Goal: Book appointment/travel/reservation: Book appointment/travel/reservation

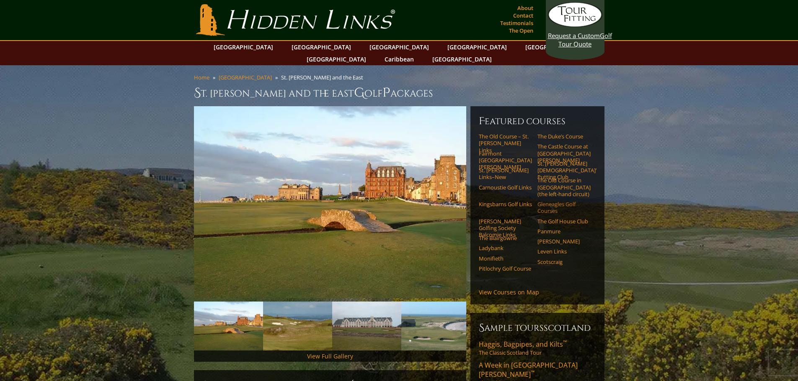
click at [559, 201] on link "Gleneagles Golf Courses" at bounding box center [563, 208] width 53 height 14
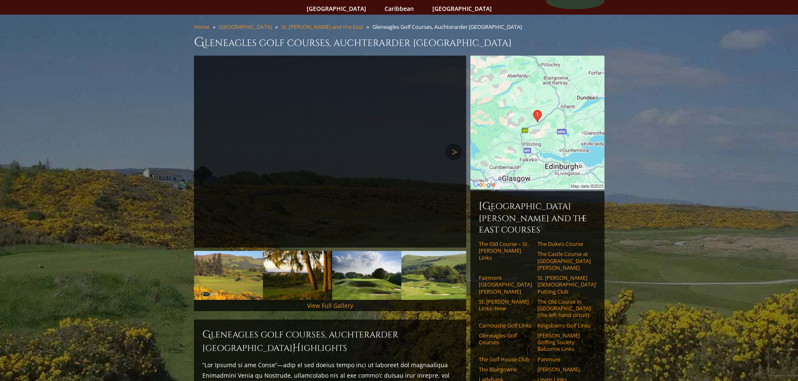
scroll to position [126, 0]
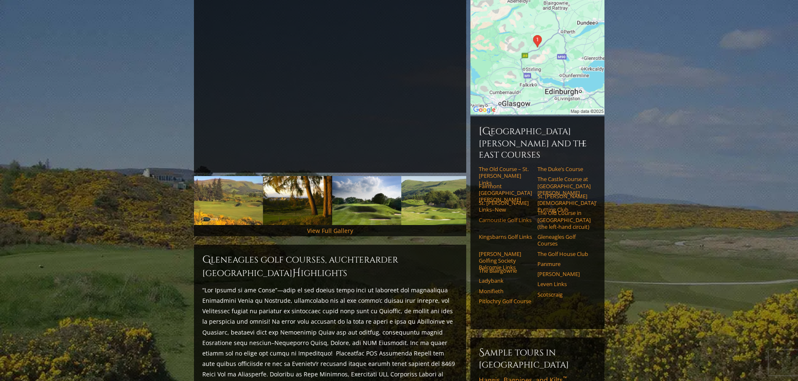
click at [489, 217] on link "Carnoustie Golf Links" at bounding box center [505, 220] width 53 height 7
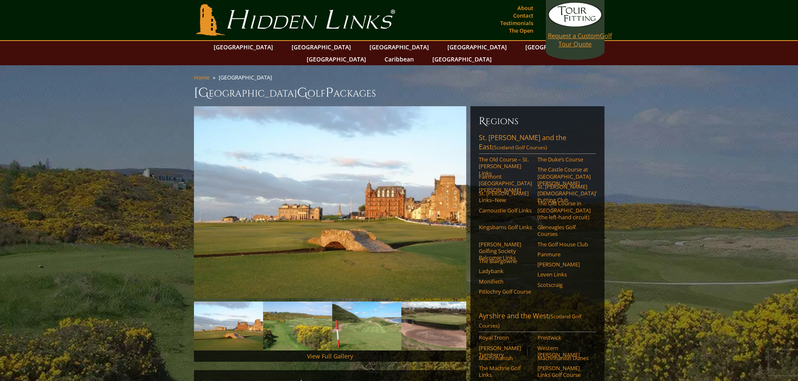
click at [581, 40] on link "Request a Custom Golf Tour Quote" at bounding box center [575, 25] width 54 height 46
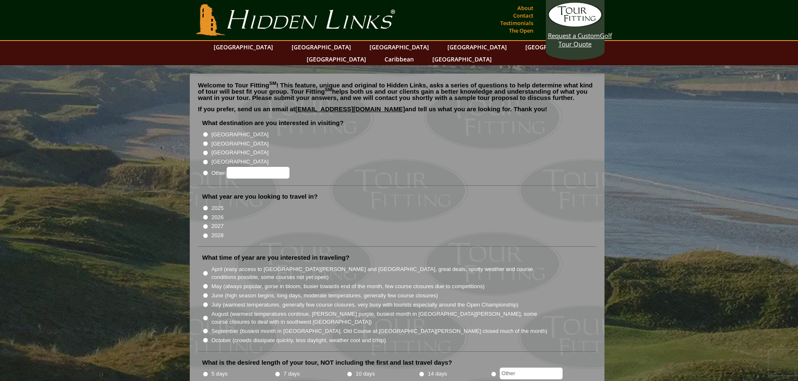
click at [203, 141] on input "[GEOGRAPHIC_DATA]" at bounding box center [205, 143] width 5 height 5
radio input "true"
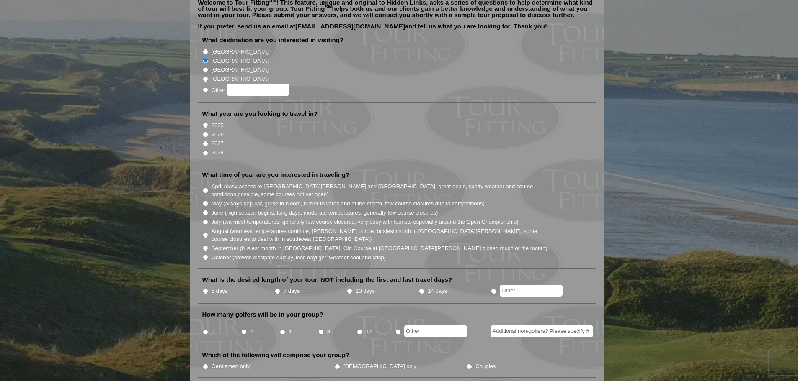
scroll to position [84, 0]
click at [204, 131] on input "2026" at bounding box center [205, 133] width 5 height 5
radio input "true"
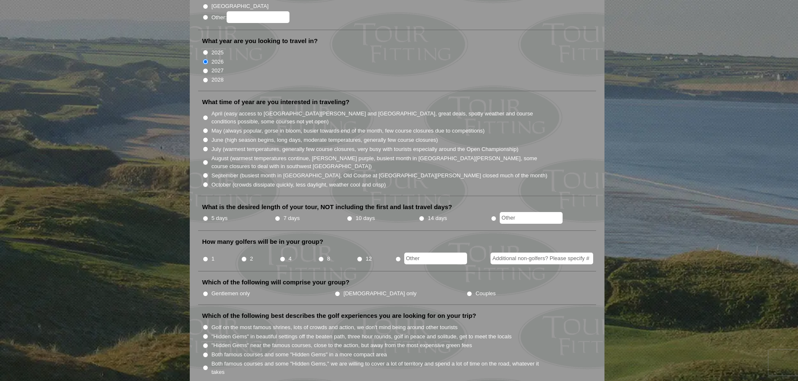
scroll to position [167, 0]
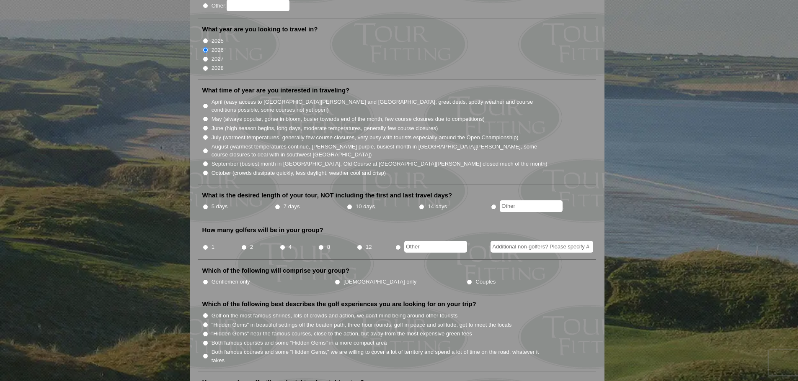
click at [205, 116] on input "May (always popular, gorse in bloom, busier towards end of the month, few cours…" at bounding box center [205, 118] width 5 height 5
radio input "true"
click at [204, 126] on input "June (high season begins, long days, moderate temperatures, generally few cours…" at bounding box center [205, 128] width 5 height 5
radio input "true"
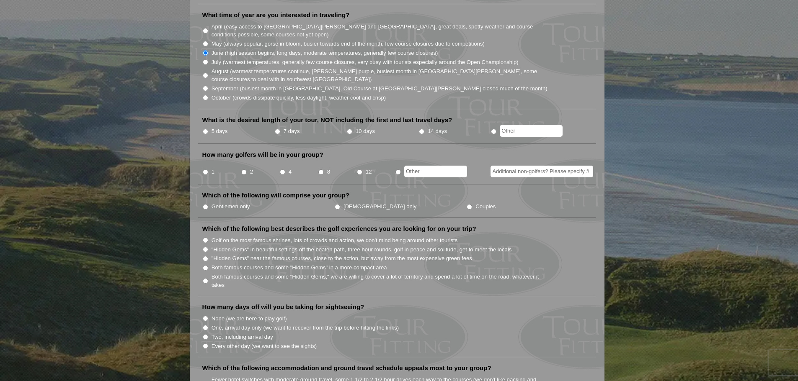
scroll to position [251, 0]
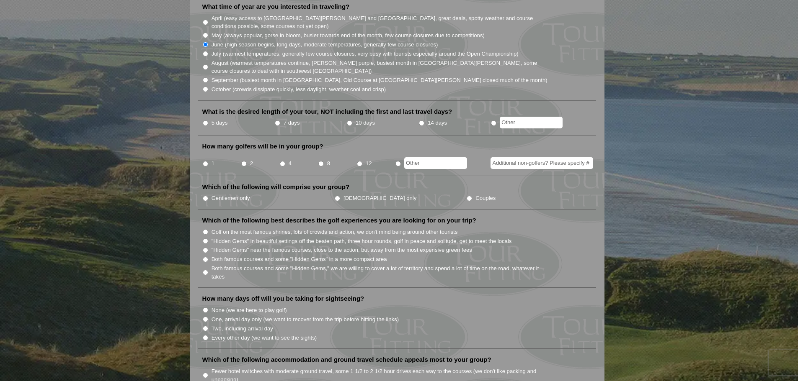
click at [348, 121] on input "10 days" at bounding box center [349, 123] width 5 height 5
radio input "true"
click at [523, 117] on input "text" at bounding box center [531, 123] width 63 height 12
click at [350, 121] on input "10 days" at bounding box center [349, 123] width 5 height 5
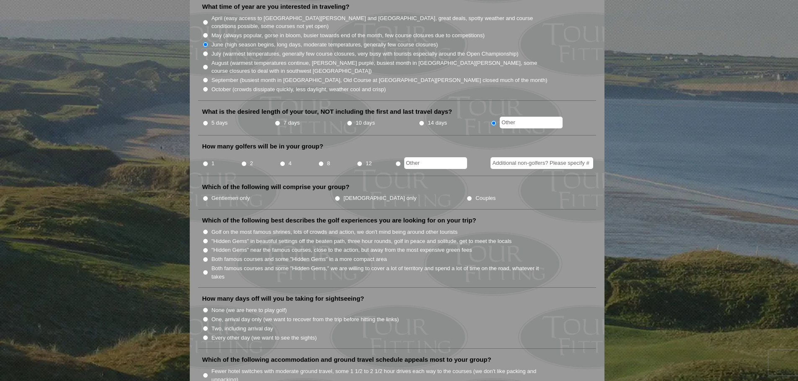
radio input "true"
click at [242, 161] on input "2" at bounding box center [243, 163] width 5 height 5
radio input "true"
click at [206, 196] on input "Gentlemen only" at bounding box center [205, 198] width 5 height 5
radio input "true"
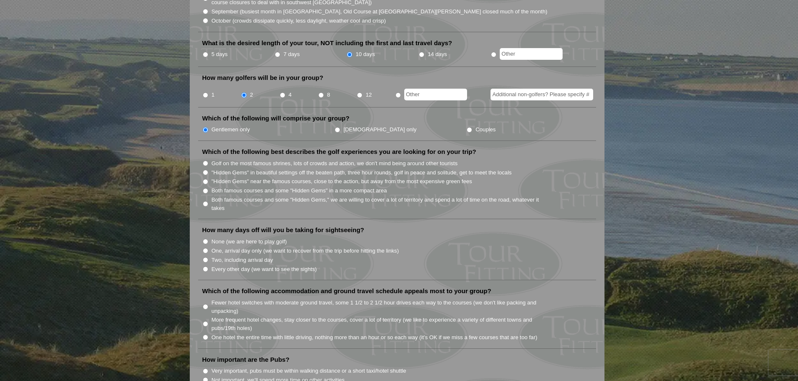
scroll to position [419, 0]
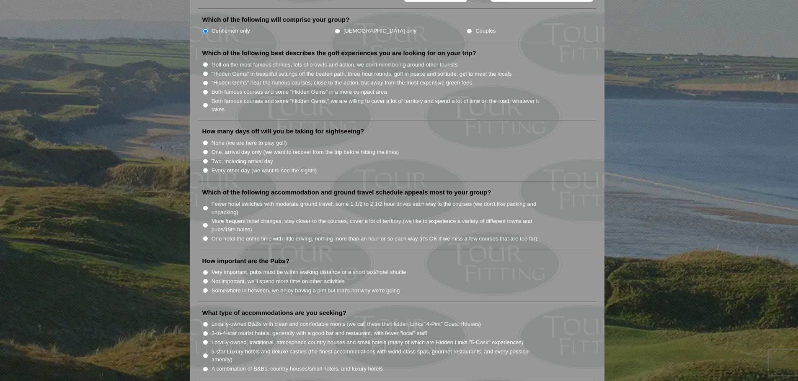
click at [209, 60] on li "Golf on the most famous shrines, lots of crowds and action, we don't mind being…" at bounding box center [400, 64] width 396 height 9
click at [205, 62] on input "Golf on the most famous shrines, lots of crowds and action, we don't mind being…" at bounding box center [205, 64] width 5 height 5
radio input "true"
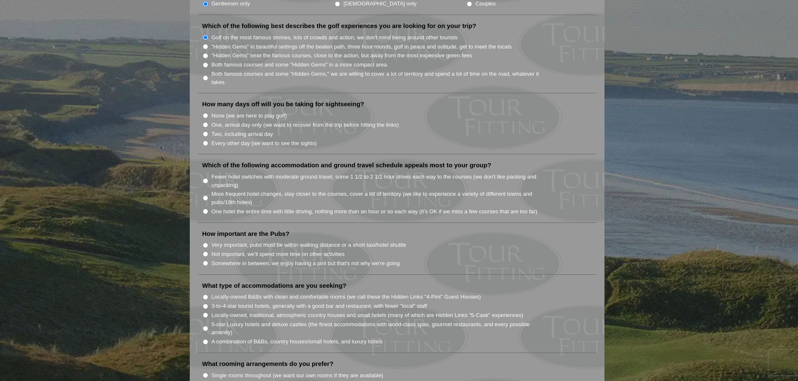
scroll to position [461, 0]
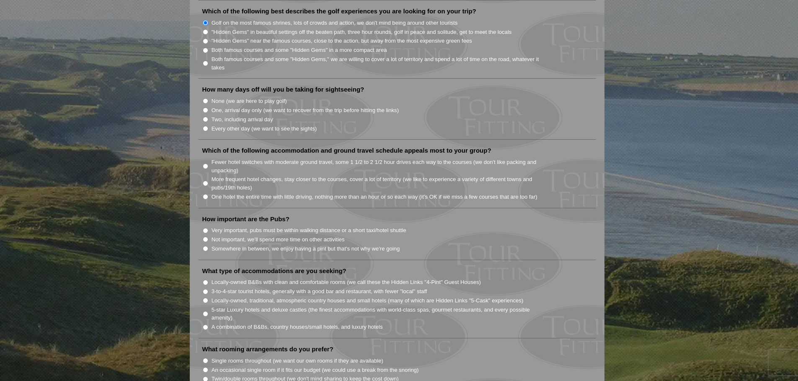
click at [205, 117] on input "Two, including arrival day" at bounding box center [205, 119] width 5 height 5
radio input "true"
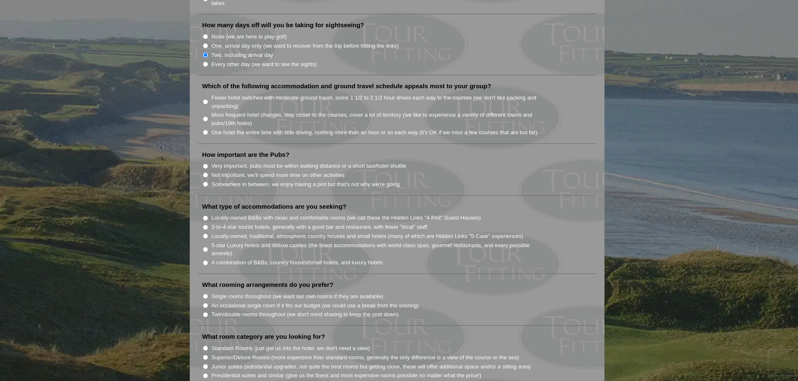
scroll to position [544, 0]
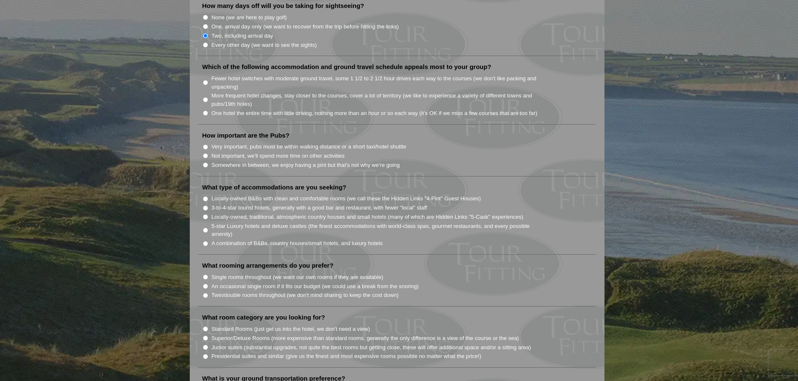
click at [207, 80] on input "Fewer hotel switches with moderate ground travel, some 1 1/2 to 2 1/2 hour driv…" at bounding box center [205, 82] width 5 height 5
radio input "true"
click at [205, 97] on input "More frequent hotel changes, stay closer to the courses, cover a lot of territo…" at bounding box center [205, 99] width 5 height 5
radio input "true"
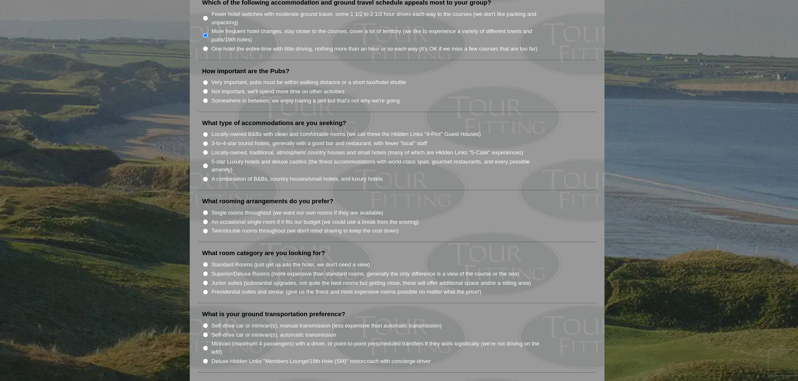
scroll to position [628, 0]
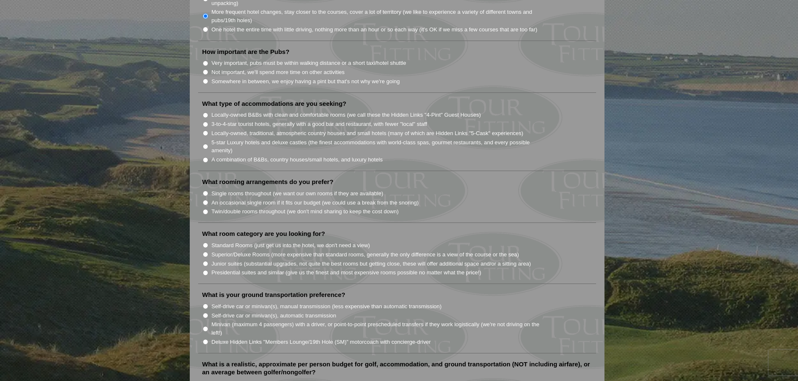
click at [205, 79] on input "Somewhere in between, we enjoy having a pint but that's not why we're going" at bounding box center [205, 81] width 5 height 5
radio input "true"
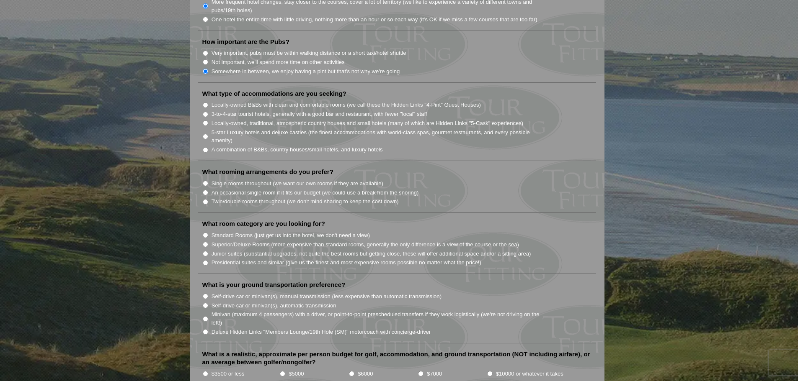
scroll to position [670, 0]
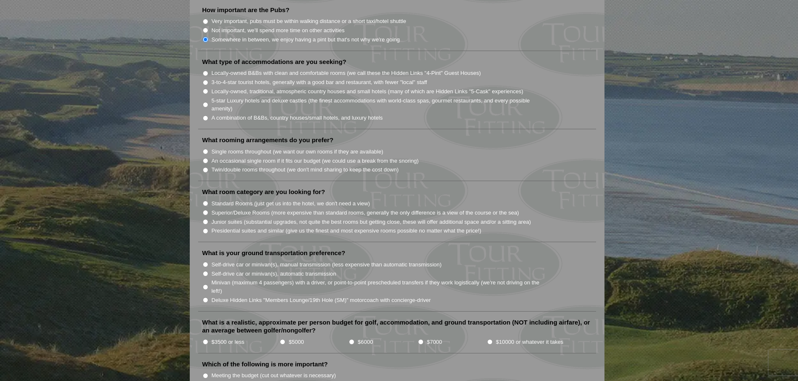
click at [205, 89] on input "Locally-owned, traditional, atmospheric country houses and small hotels (many o…" at bounding box center [205, 91] width 5 height 5
radio input "true"
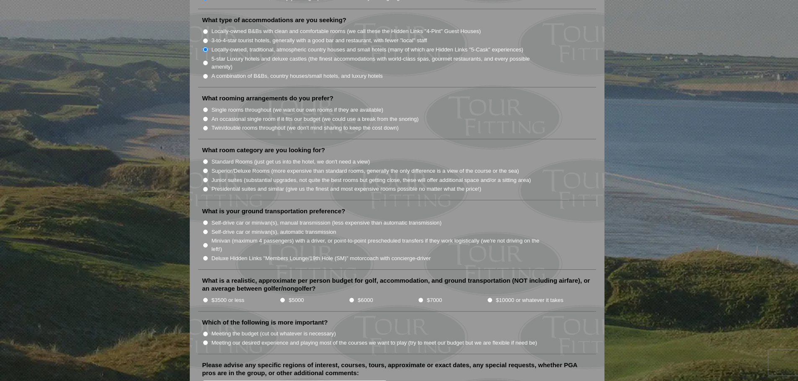
scroll to position [754, 0]
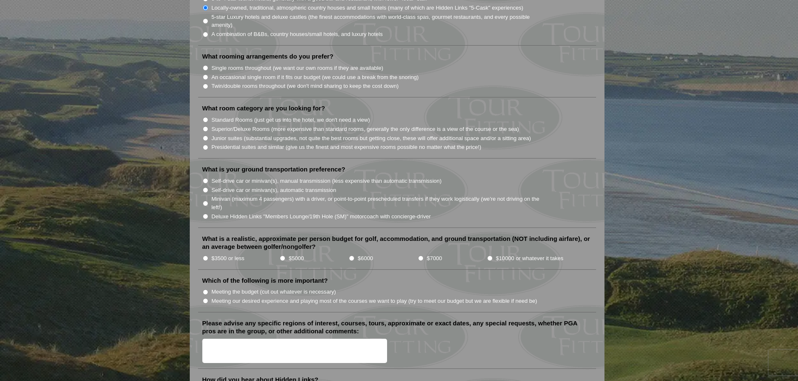
click at [204, 84] on input "Twin/double rooms throughout (we don't mind sharing to keep the cost down)" at bounding box center [205, 86] width 5 height 5
radio input "true"
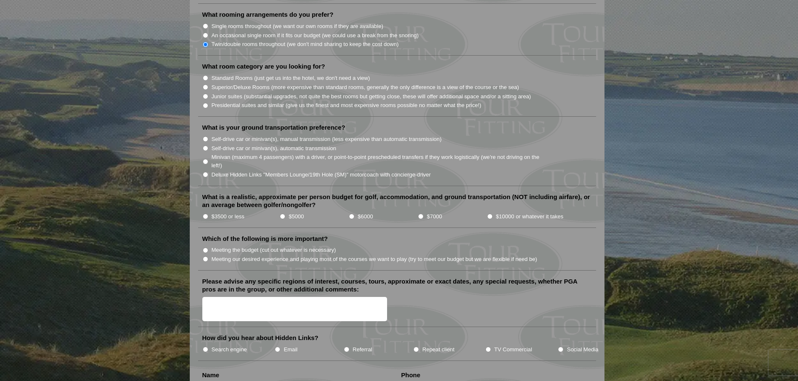
click at [208, 75] on input "Standard Rooms (just get us into the hotel, we don't need a view)" at bounding box center [205, 77] width 5 height 5
radio input "true"
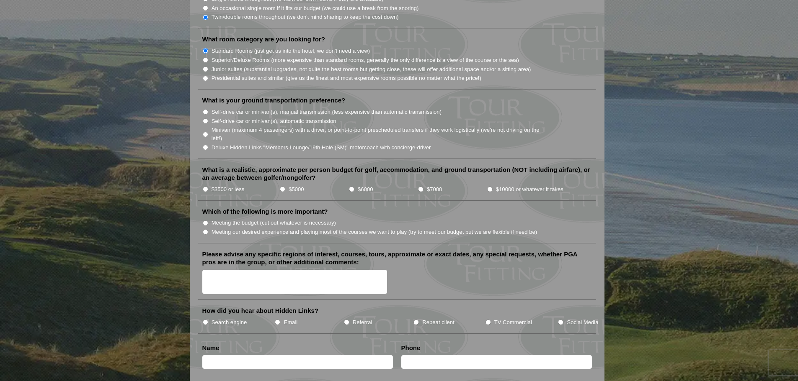
scroll to position [837, 0]
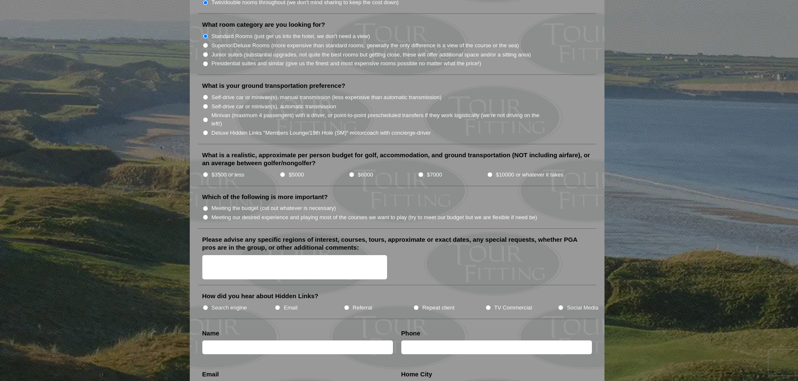
click at [204, 117] on input "Minivan (maximum 4 passengers) with a driver, or point-to-point prescheduled tr…" at bounding box center [205, 119] width 5 height 5
radio input "true"
click at [489, 172] on input "$10000 or whatever it takes" at bounding box center [489, 174] width 5 height 5
radio input "true"
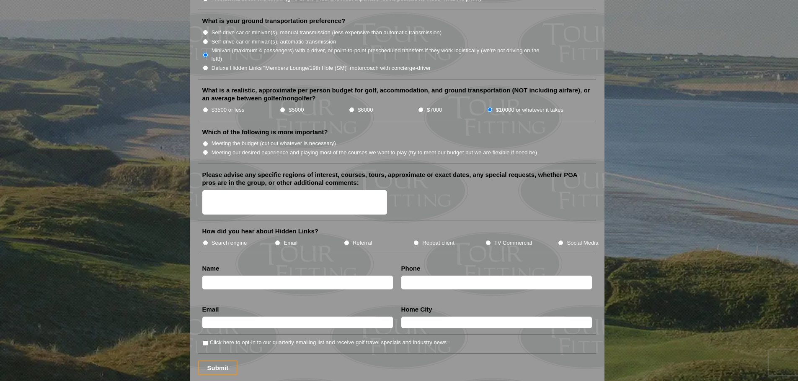
scroll to position [921, 0]
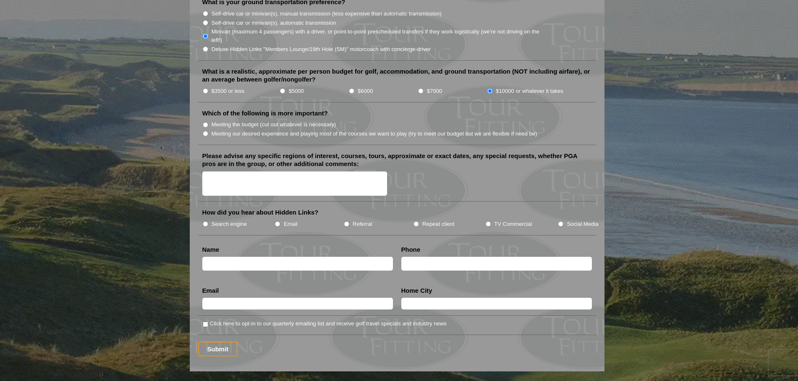
click at [203, 131] on input "Meeting our desired experience and playing most of the courses we want to play …" at bounding box center [205, 133] width 5 height 5
radio input "true"
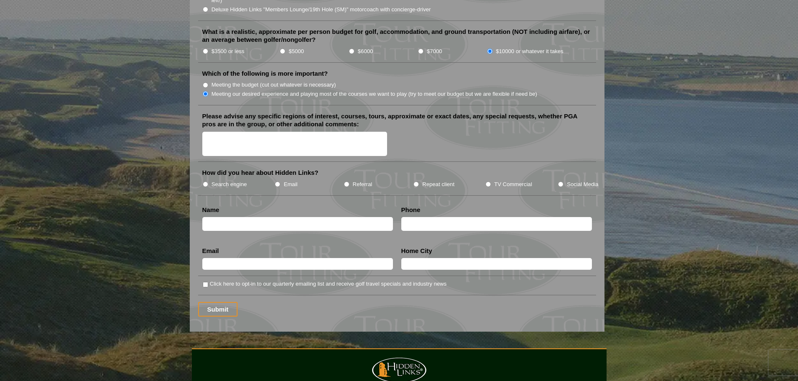
scroll to position [963, 0]
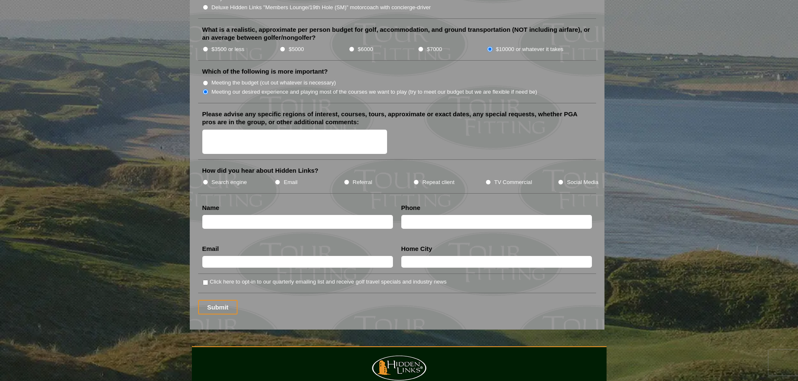
click at [276, 136] on textarea "Please advise any specific regions of interest, courses, tours, approximate or …" at bounding box center [294, 142] width 185 height 25
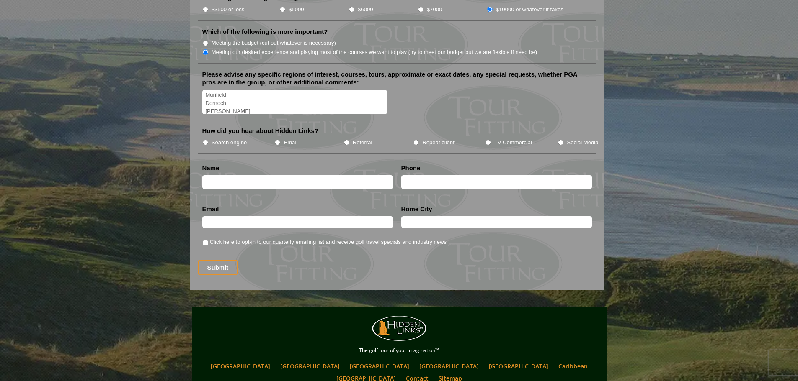
scroll to position [1005, 0]
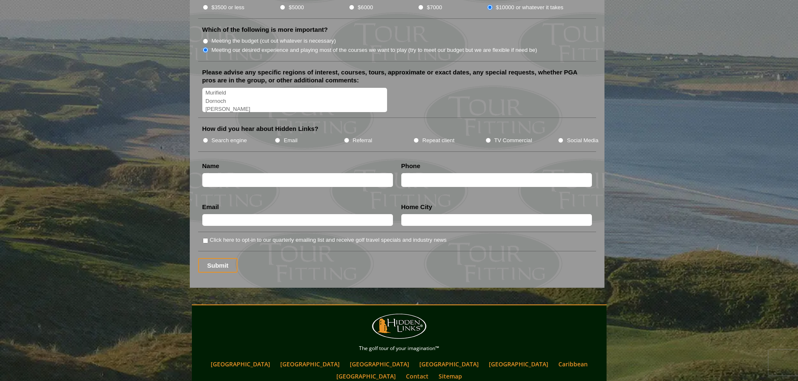
type textarea "Scotland Old Course is a must Carnousite Kingsbarns Royal Troon Turnberry Murif…"
click at [492, 136] on li "TV Commercial" at bounding box center [521, 140] width 73 height 9
click at [487, 138] on input "TV Commercial" at bounding box center [487, 140] width 5 height 5
radio input "true"
drag, startPoint x: 227, startPoint y: 179, endPoint x: 232, endPoint y: 174, distance: 6.8
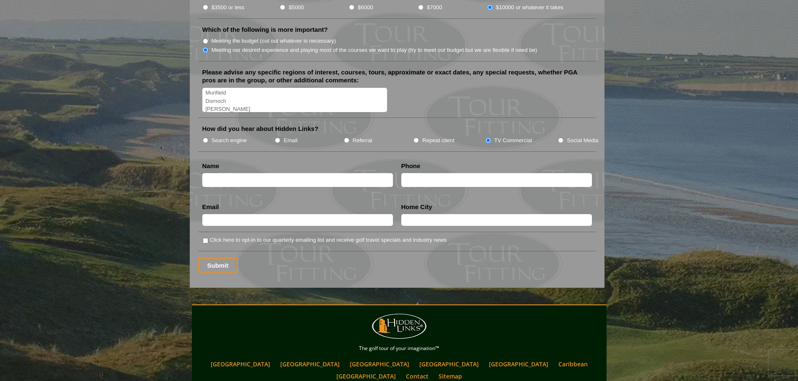
click at [228, 179] on li "Name" at bounding box center [297, 176] width 199 height 29
click at [234, 173] on input "text" at bounding box center [297, 180] width 191 height 14
type input "Ian Grossman"
type input "9146105398"
type input "IanGrossman14@gmail.com"
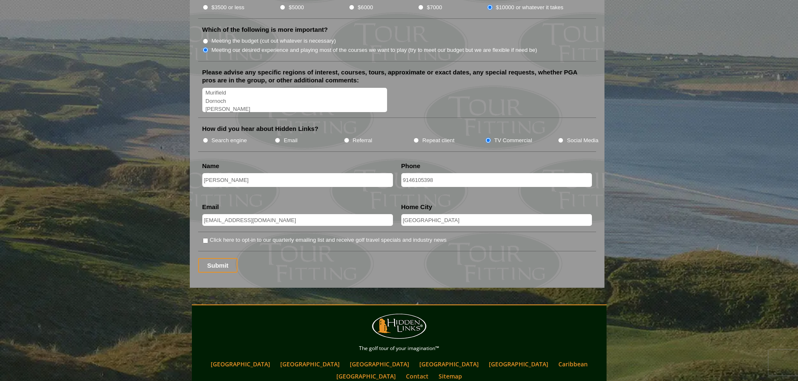
click at [454, 214] on input "West Hollywood" at bounding box center [496, 220] width 191 height 12
type input "Los Angeles"
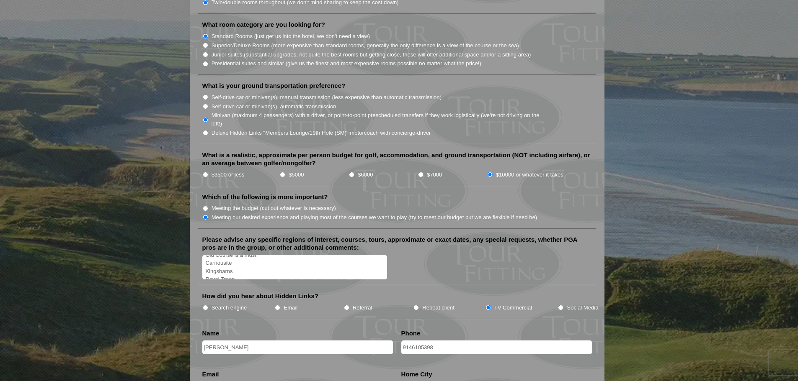
scroll to position [0, 0]
drag, startPoint x: 259, startPoint y: 258, endPoint x: 246, endPoint y: 259, distance: 13.0
click at [246, 259] on textarea "Scotland Old Course is a must Carnousite Kingsbarns Royal Troon Turnberry Murif…" at bounding box center [294, 267] width 185 height 25
click at [248, 255] on textarea "Scotland Old Course is a non negotiable have to do that Carnousite Kingsbarns R…" at bounding box center [294, 267] width 185 height 25
click at [241, 256] on textarea "Scotland Old Course is a non negotiable have to do that Carnousite Kingsbarns R…" at bounding box center [294, 267] width 185 height 25
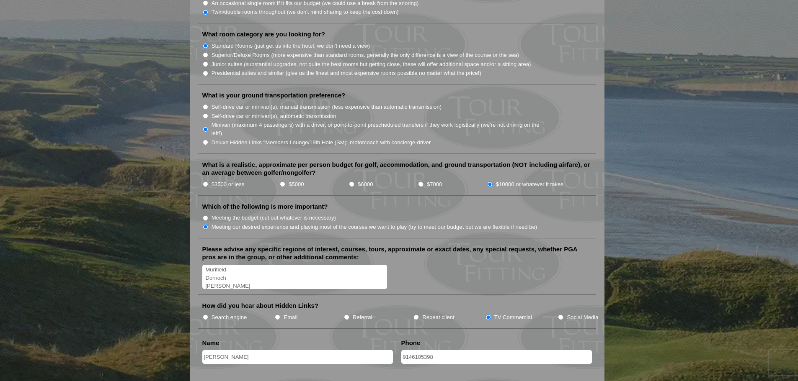
scroll to position [963, 0]
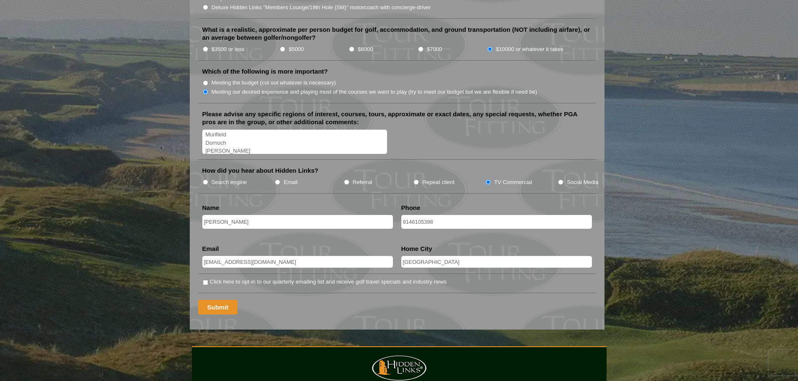
type textarea "Scotland Old Course is a non negotiable have to do that Carnousite Kingsbarns R…"
click at [209, 300] on input "Submit" at bounding box center [218, 307] width 40 height 15
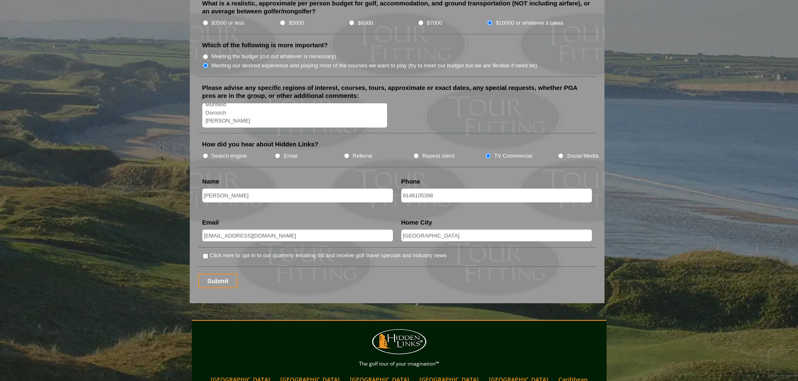
scroll to position [1047, 0]
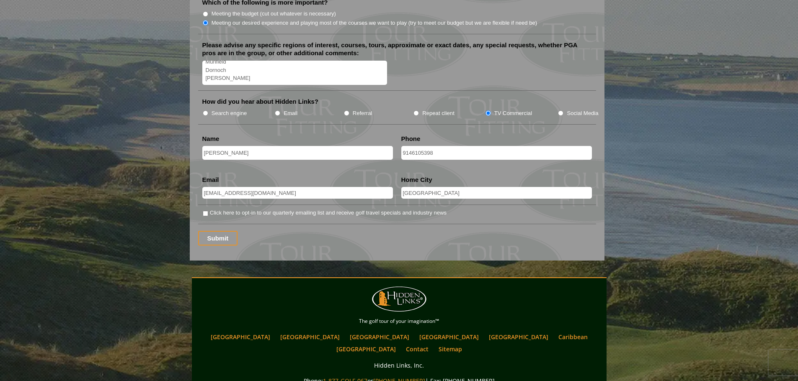
click at [229, 232] on input "Submit" at bounding box center [218, 238] width 40 height 15
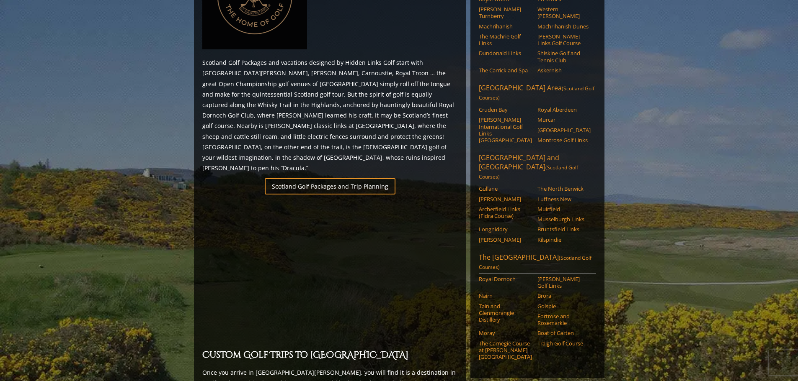
scroll to position [477, 0]
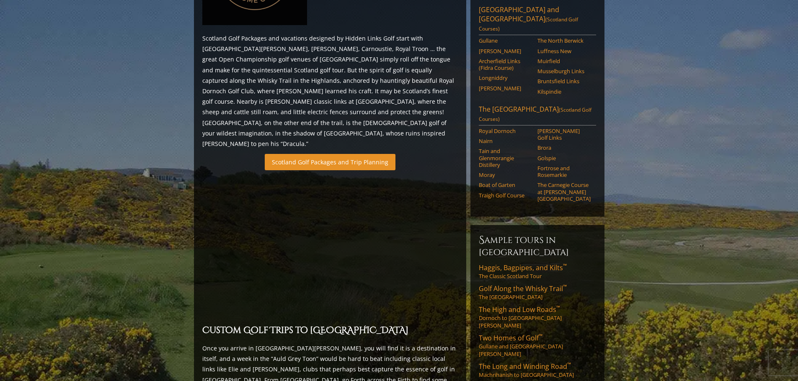
click at [358, 154] on link "Scotland Golf Packages and Trip Planning" at bounding box center [330, 162] width 131 height 16
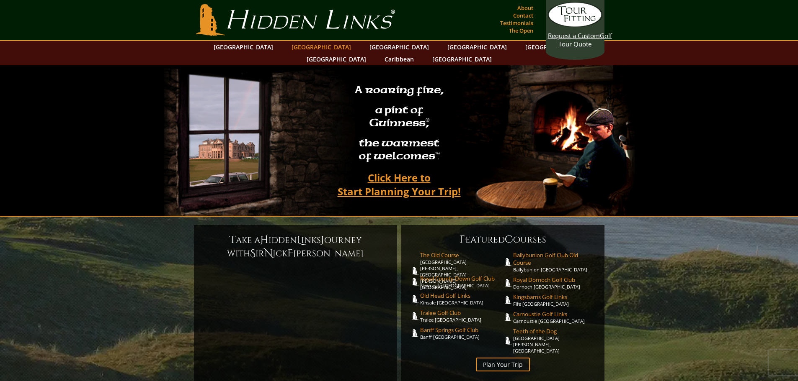
click at [314, 48] on link "[GEOGRAPHIC_DATA]" at bounding box center [321, 47] width 68 height 12
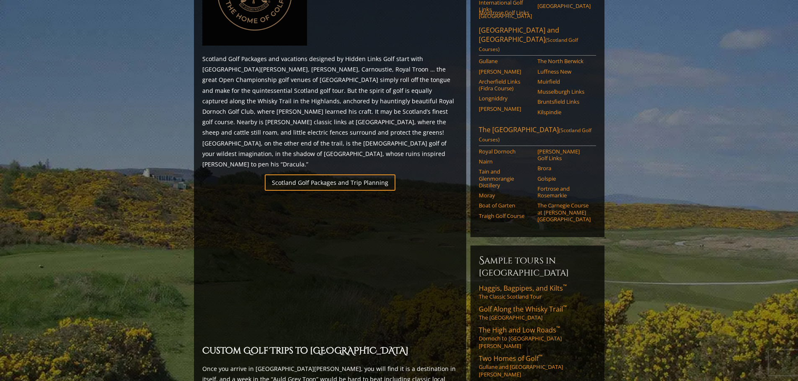
scroll to position [461, 0]
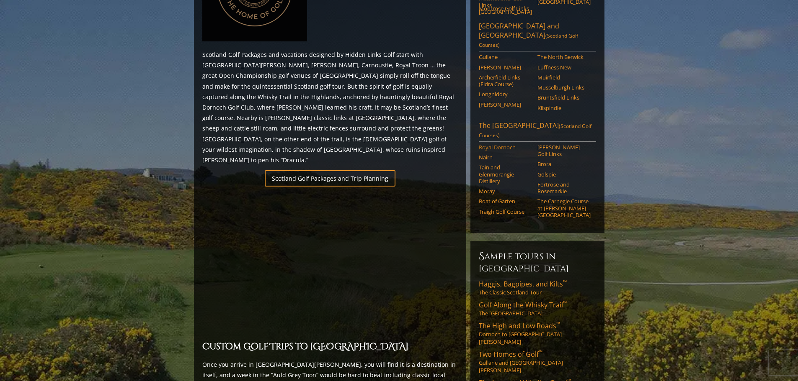
click at [496, 144] on link "Royal Dornoch" at bounding box center [505, 147] width 53 height 7
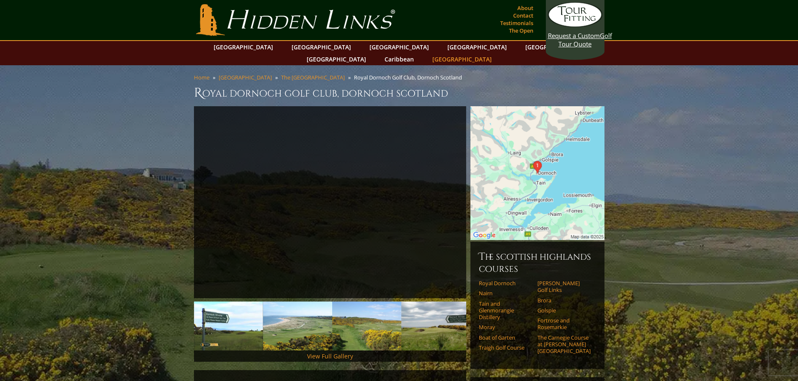
click at [496, 53] on link "[GEOGRAPHIC_DATA]" at bounding box center [462, 59] width 68 height 12
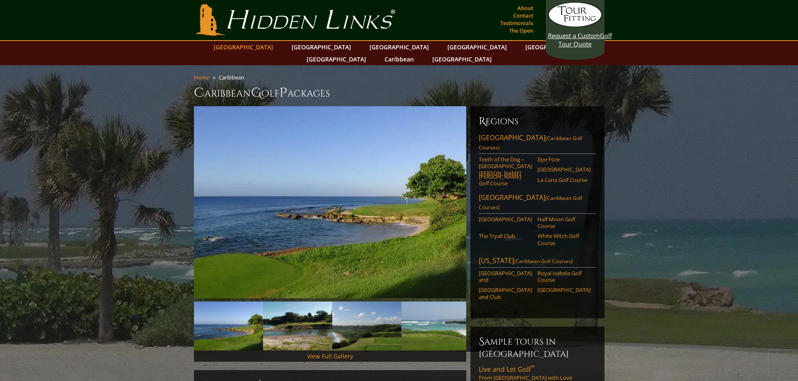
click at [269, 48] on link "[GEOGRAPHIC_DATA]" at bounding box center [243, 47] width 68 height 12
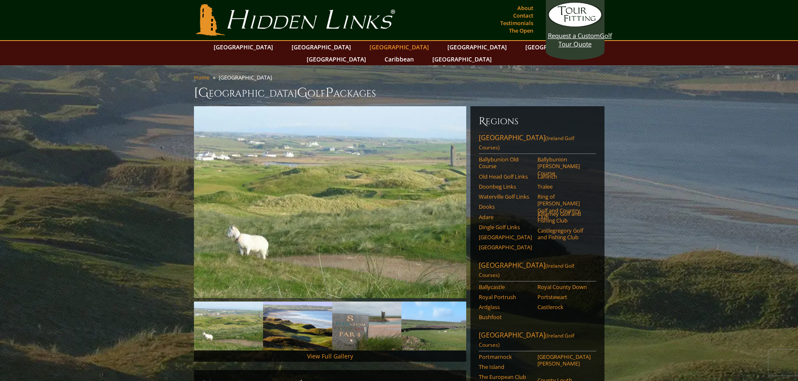
click at [365, 48] on link "[GEOGRAPHIC_DATA]" at bounding box center [399, 47] width 68 height 12
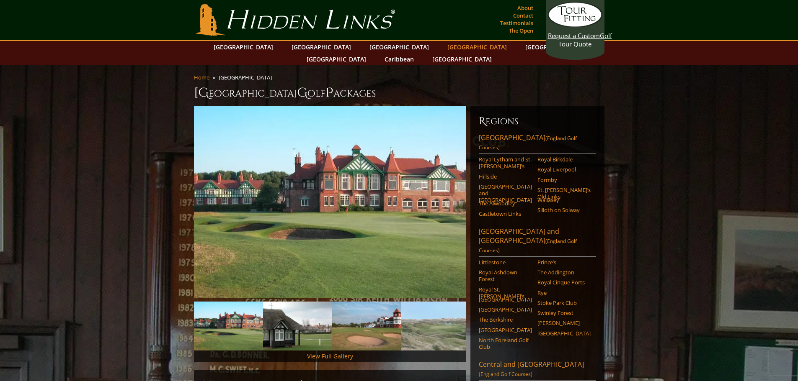
click at [443, 46] on link "[GEOGRAPHIC_DATA]" at bounding box center [477, 47] width 68 height 12
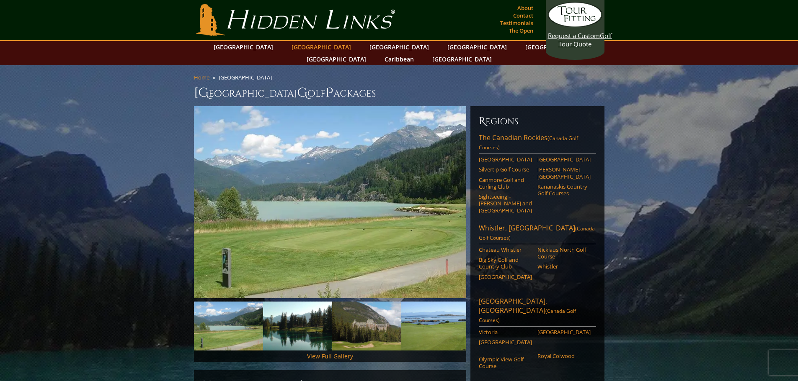
click at [316, 48] on link "[GEOGRAPHIC_DATA]" at bounding box center [321, 47] width 68 height 12
